Goal: Register for event/course

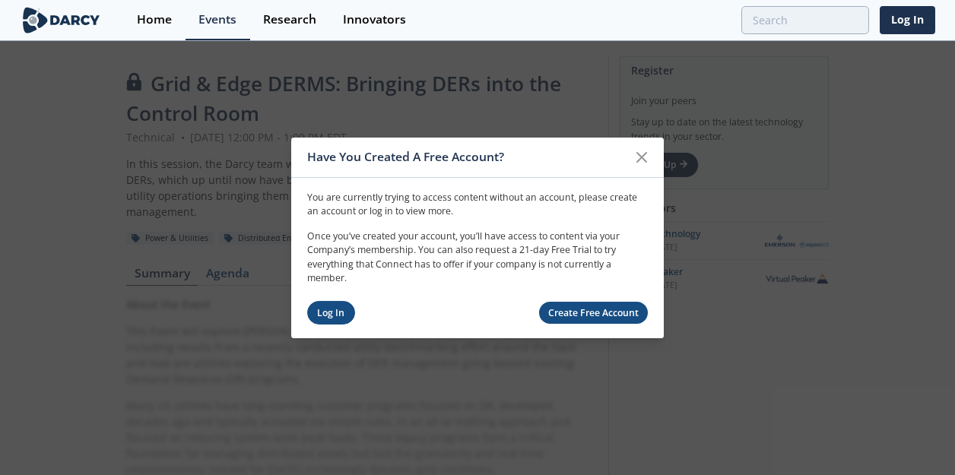
click at [338, 308] on link "Log In" at bounding box center [331, 313] width 48 height 24
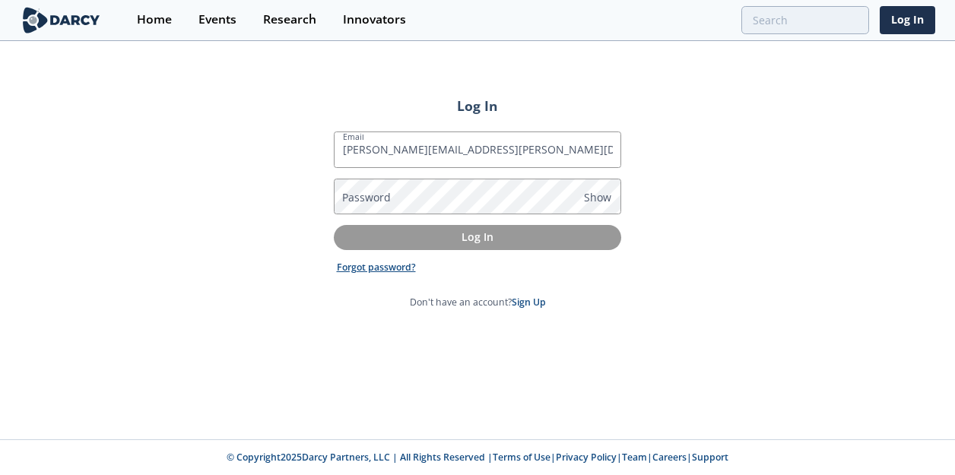
type input "[PERSON_NAME][EMAIL_ADDRESS][PERSON_NAME][DOMAIN_NAME]"
click at [375, 269] on link "Forgot password?" at bounding box center [376, 268] width 79 height 14
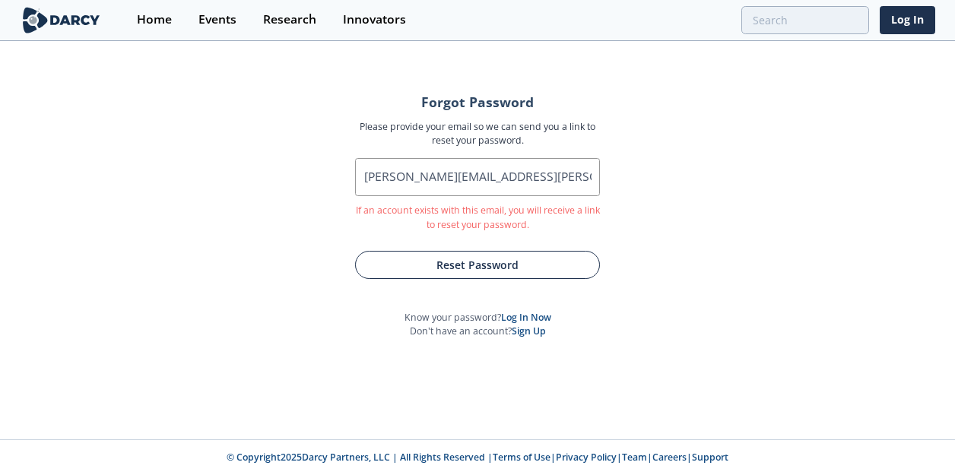
click at [471, 260] on button "Reset Password" at bounding box center [477, 265] width 245 height 28
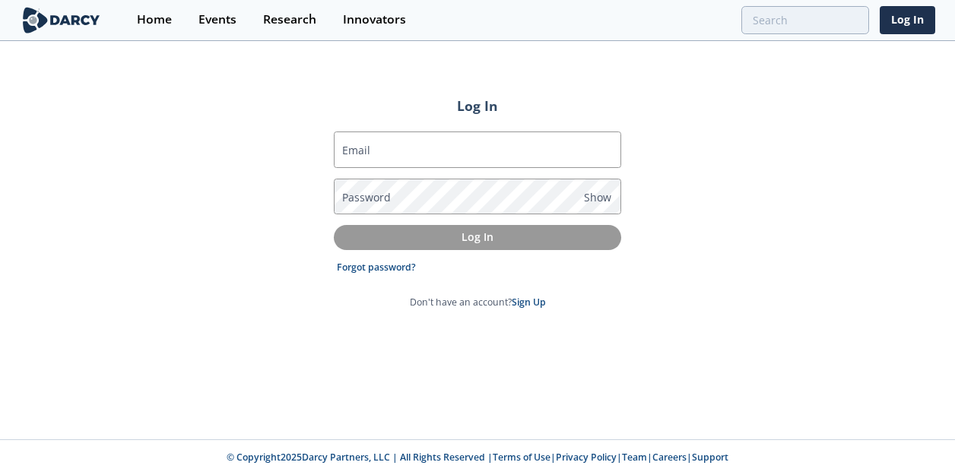
click at [357, 155] on label "Email" at bounding box center [356, 150] width 28 height 16
click at [357, 155] on input "Email" at bounding box center [478, 150] width 288 height 37
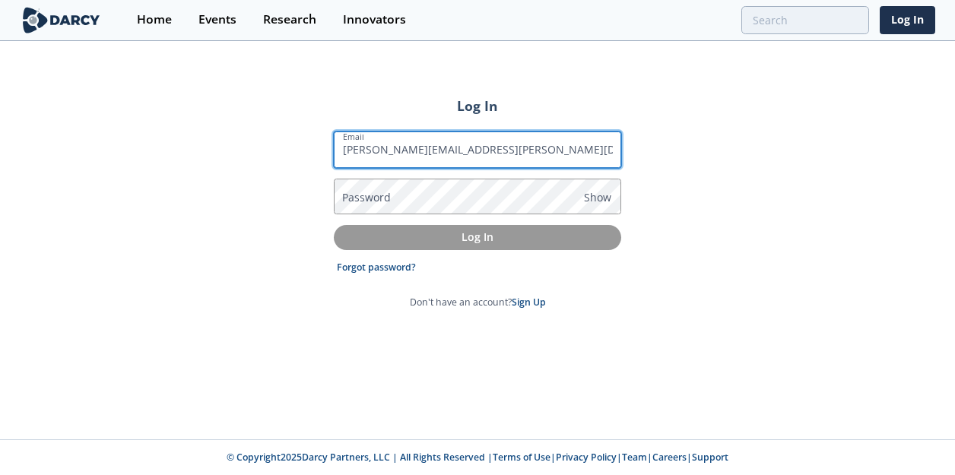
type input "david.emigh@exeloncorp.com"
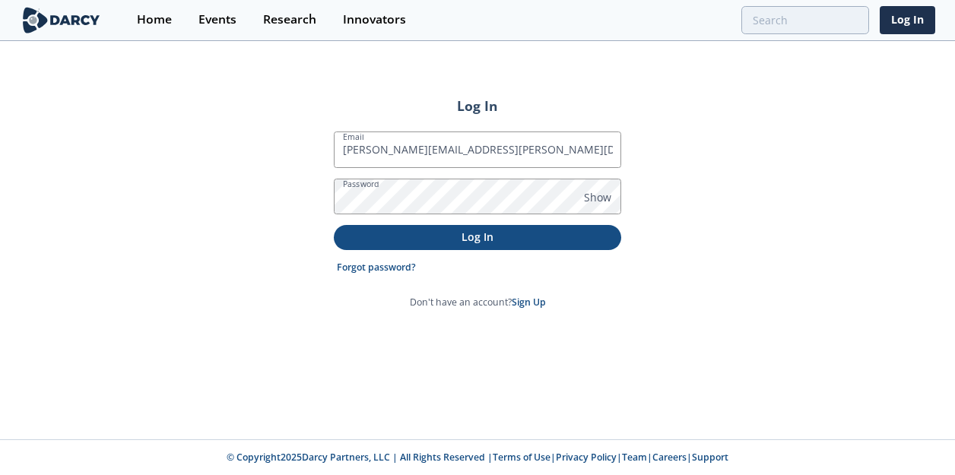
click at [478, 230] on p "Log In" at bounding box center [478, 237] width 266 height 16
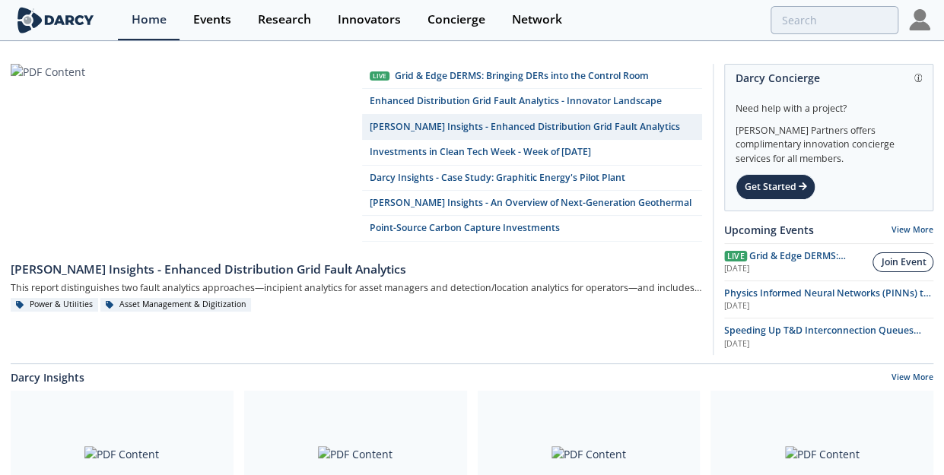
click at [901, 264] on div "Join Event" at bounding box center [903, 263] width 45 height 14
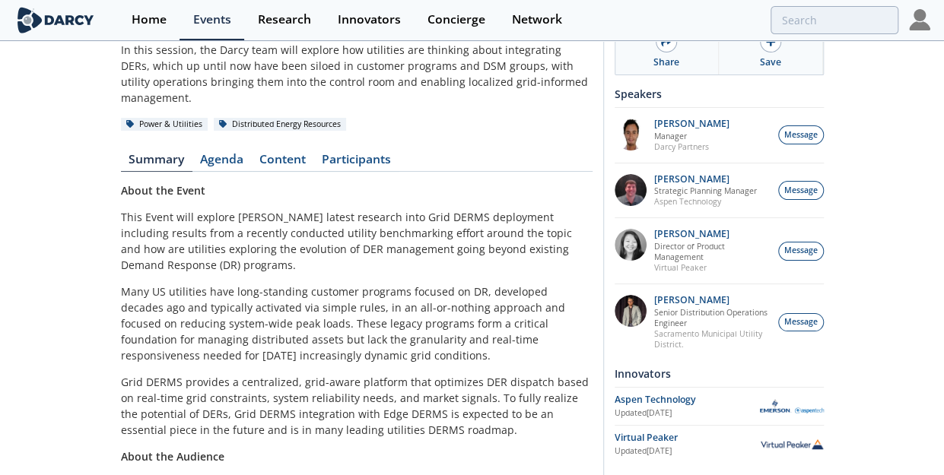
scroll to position [152, 0]
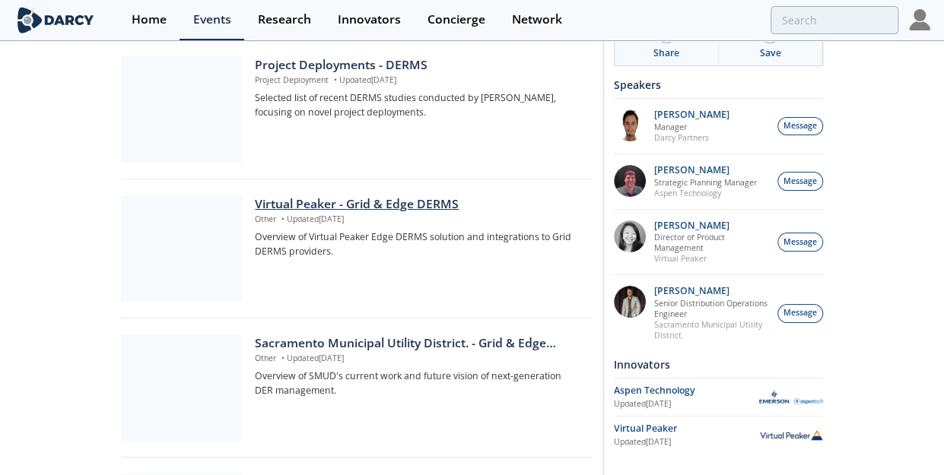
scroll to position [532, 0]
